Goal: Task Accomplishment & Management: Complete application form

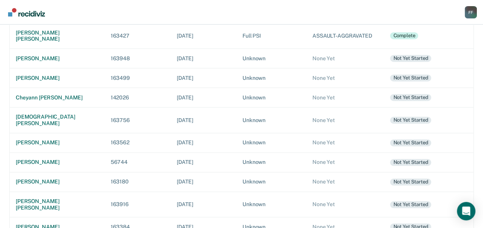
scroll to position [235, 0]
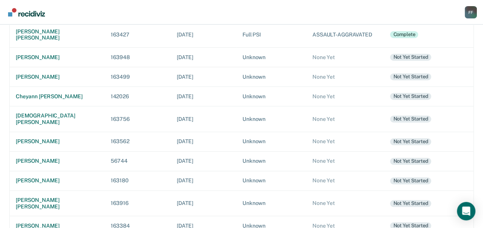
click at [26, 223] on div "[PERSON_NAME]" at bounding box center [57, 226] width 83 height 7
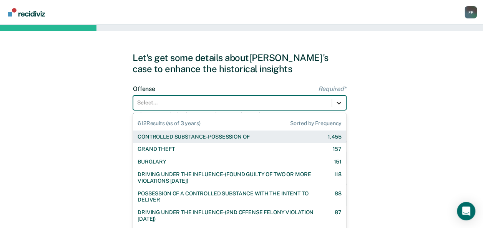
scroll to position [19, 0]
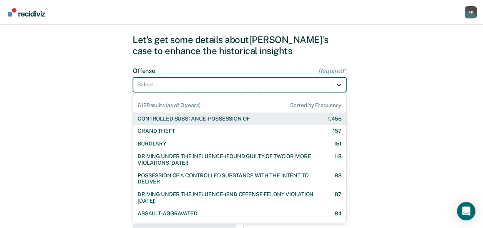
click at [340, 92] on div "612 results available. Use Up and Down to choose options, press Enter to select…" at bounding box center [239, 85] width 213 height 15
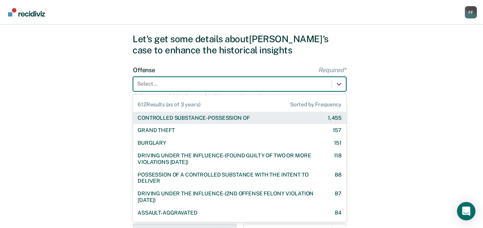
click at [287, 117] on div "CONTROLLED SUBSTANCE-POSSESSION OF 1,455" at bounding box center [240, 118] width 204 height 7
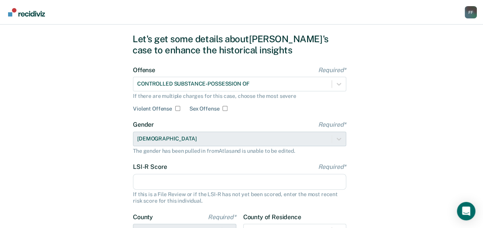
click at [236, 182] on input "LSI-R Score Required*" at bounding box center [239, 182] width 213 height 16
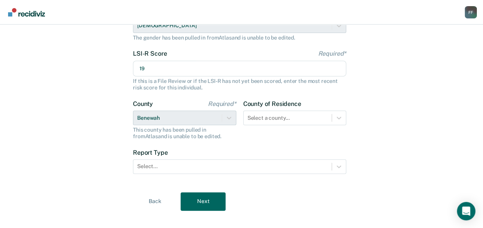
scroll to position [142, 0]
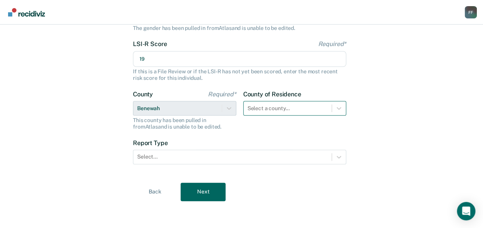
type input "19"
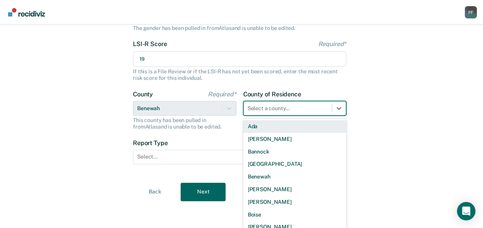
scroll to position [147, 0]
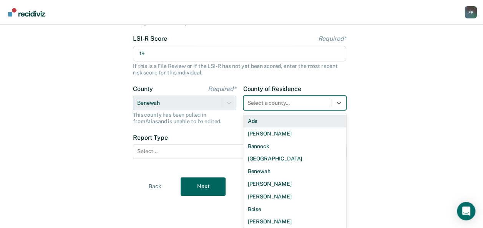
click at [330, 106] on div "Select a county..." at bounding box center [288, 103] width 88 height 11
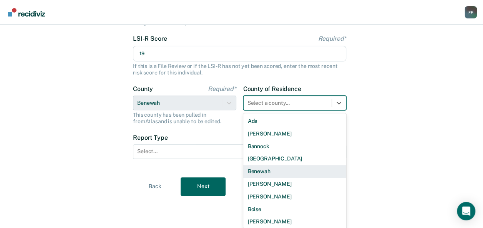
click at [315, 176] on div "Benewah" at bounding box center [294, 171] width 103 height 13
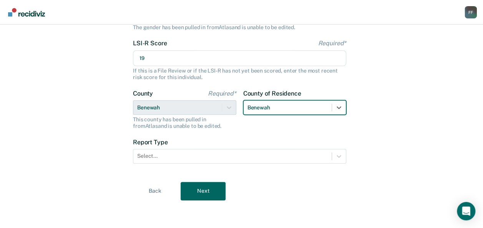
scroll to position [142, 0]
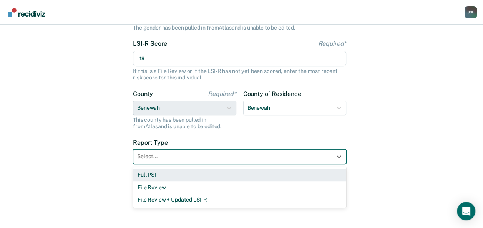
drag, startPoint x: 326, startPoint y: 163, endPoint x: 318, endPoint y: 178, distance: 17.5
click at [318, 164] on div "3 results available. Use Up and Down to choose options, press Enter to select t…" at bounding box center [239, 157] width 213 height 15
click at [318, 178] on div "Full PSI" at bounding box center [239, 175] width 213 height 13
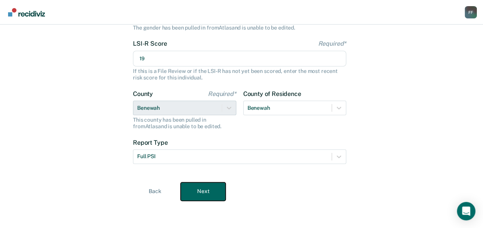
click at [218, 194] on button "Next" at bounding box center [203, 192] width 45 height 18
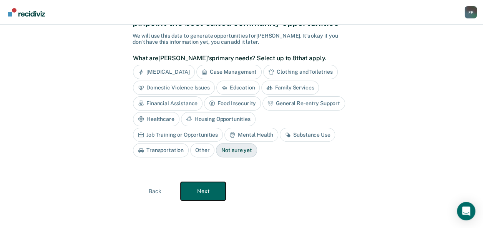
scroll to position [45, 0]
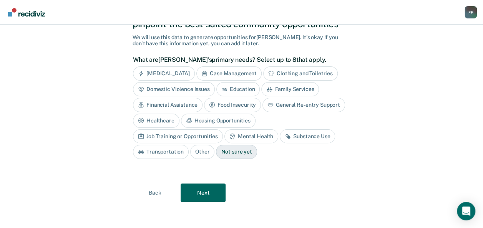
click at [280, 138] on div "Substance Use" at bounding box center [307, 137] width 55 height 14
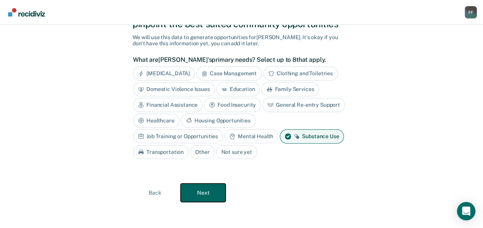
click at [208, 194] on button "Next" at bounding box center [203, 193] width 45 height 18
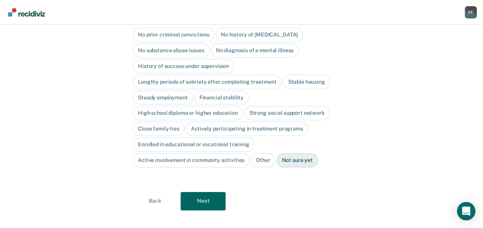
click at [194, 30] on div "No prior criminal convictions" at bounding box center [174, 35] width 82 height 14
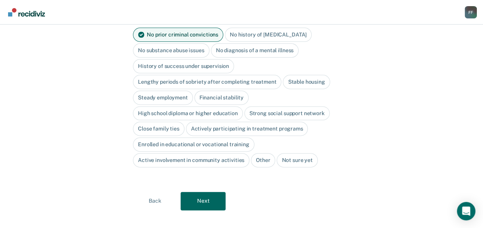
click at [302, 75] on div "Stable housing" at bounding box center [306, 82] width 47 height 14
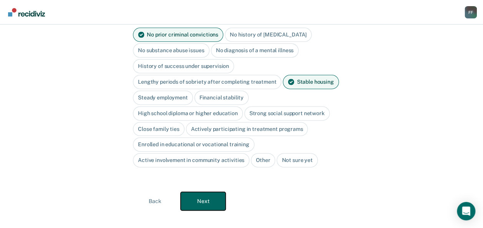
click at [218, 195] on button "Next" at bounding box center [203, 201] width 45 height 18
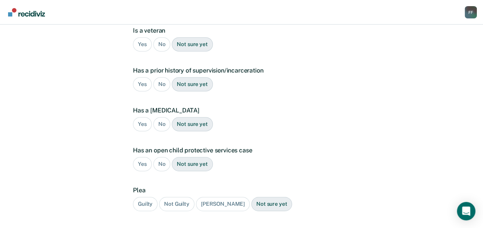
scroll to position [161, 0]
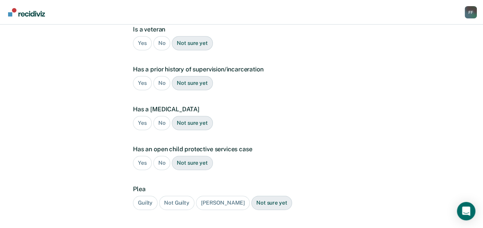
click at [160, 36] on div "No" at bounding box center [161, 43] width 17 height 14
click at [157, 76] on div "No" at bounding box center [161, 83] width 17 height 14
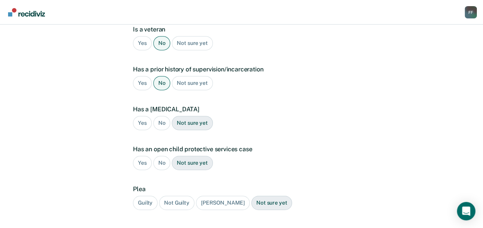
click at [161, 116] on div "No" at bounding box center [161, 123] width 17 height 14
click at [162, 156] on div "No" at bounding box center [161, 163] width 17 height 14
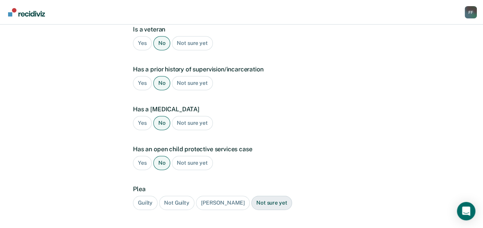
click at [142, 196] on div "Guilty" at bounding box center [145, 203] width 25 height 14
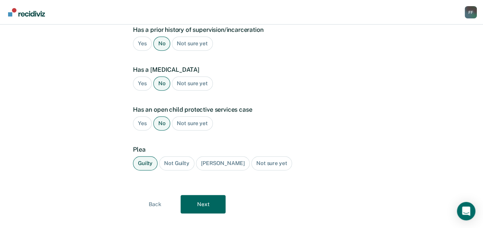
scroll to position [201, 0]
click at [205, 201] on div "A few more details to determine if [PERSON_NAME] meets eligibility for communit…" at bounding box center [242, 32] width 218 height 399
click at [204, 196] on button "Next" at bounding box center [203, 204] width 45 height 18
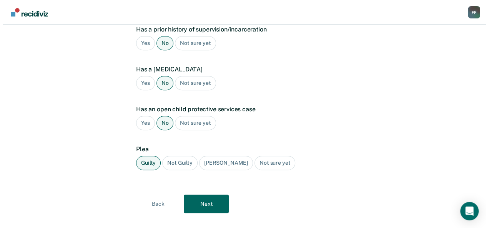
scroll to position [0, 0]
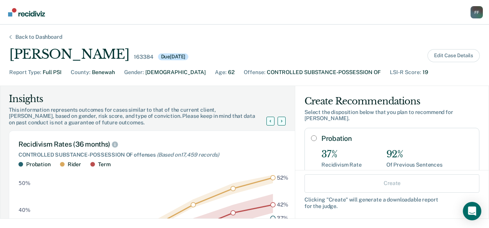
click at [305, 131] on div "Probation 37% Recidivism Rate 92% Of Previous Sentences" at bounding box center [392, 151] width 175 height 47
radio input "true"
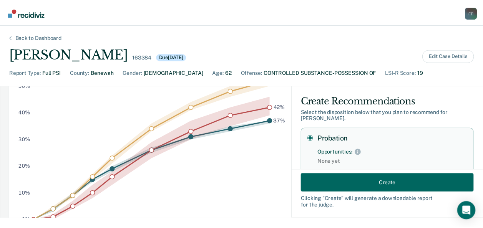
scroll to position [93, 0]
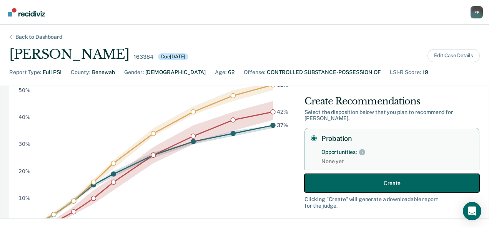
click at [434, 191] on button "Create" at bounding box center [392, 183] width 175 height 18
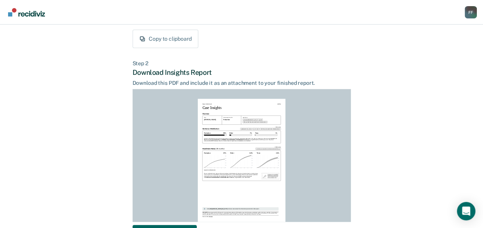
scroll to position [210, 0]
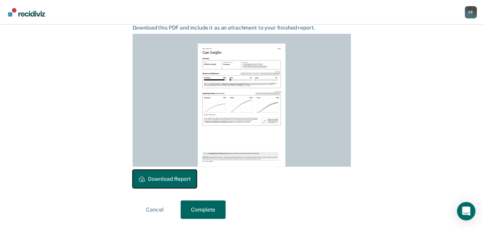
click at [188, 181] on button "Download Report" at bounding box center [165, 179] width 64 height 18
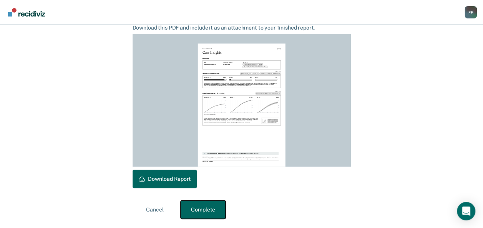
click at [210, 209] on button "Complete" at bounding box center [203, 210] width 45 height 18
